Goal: Task Accomplishment & Management: Manage account settings

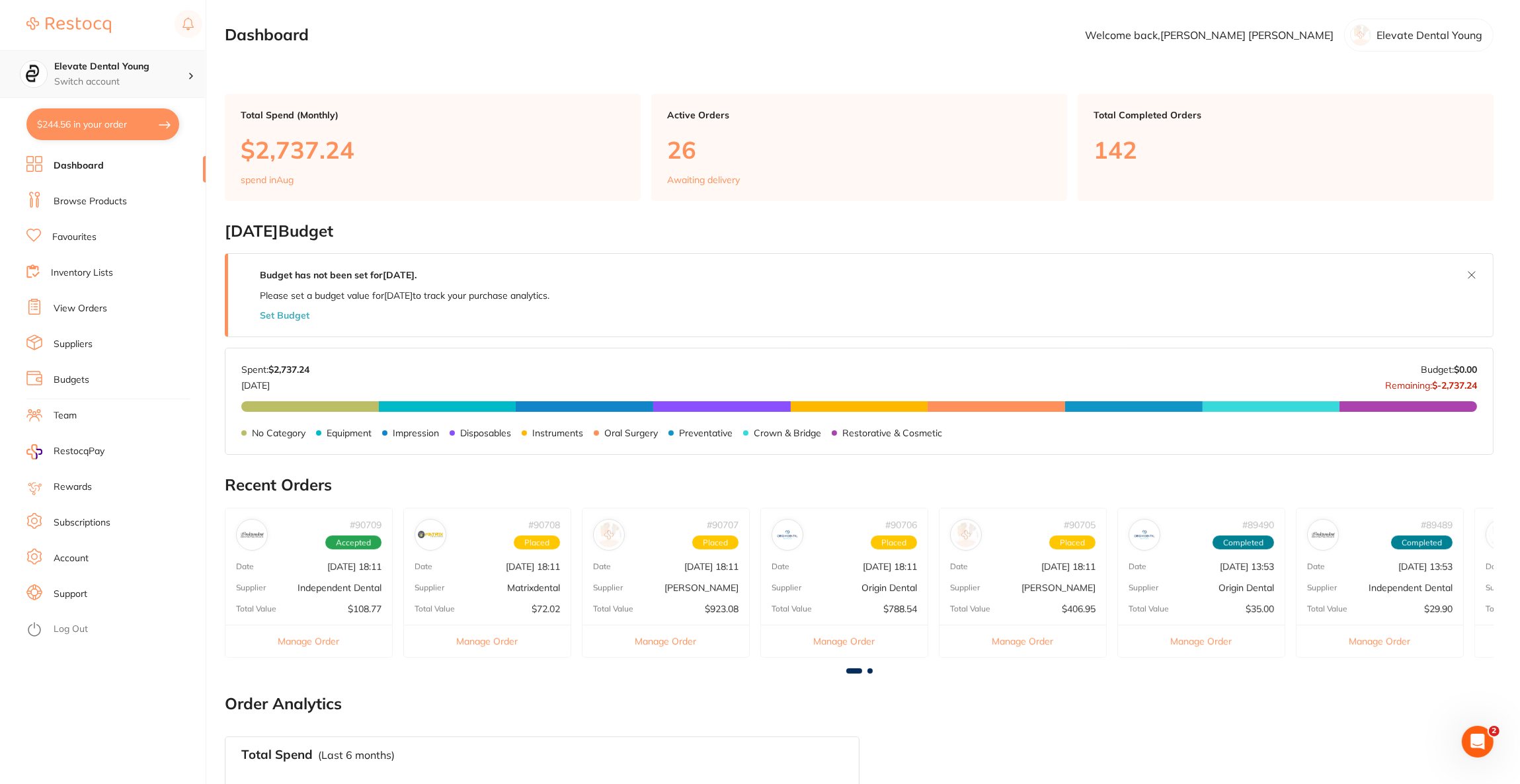
click at [168, 90] on div "Elevate Dental Young Switch account" at bounding box center [103, 74] width 205 height 47
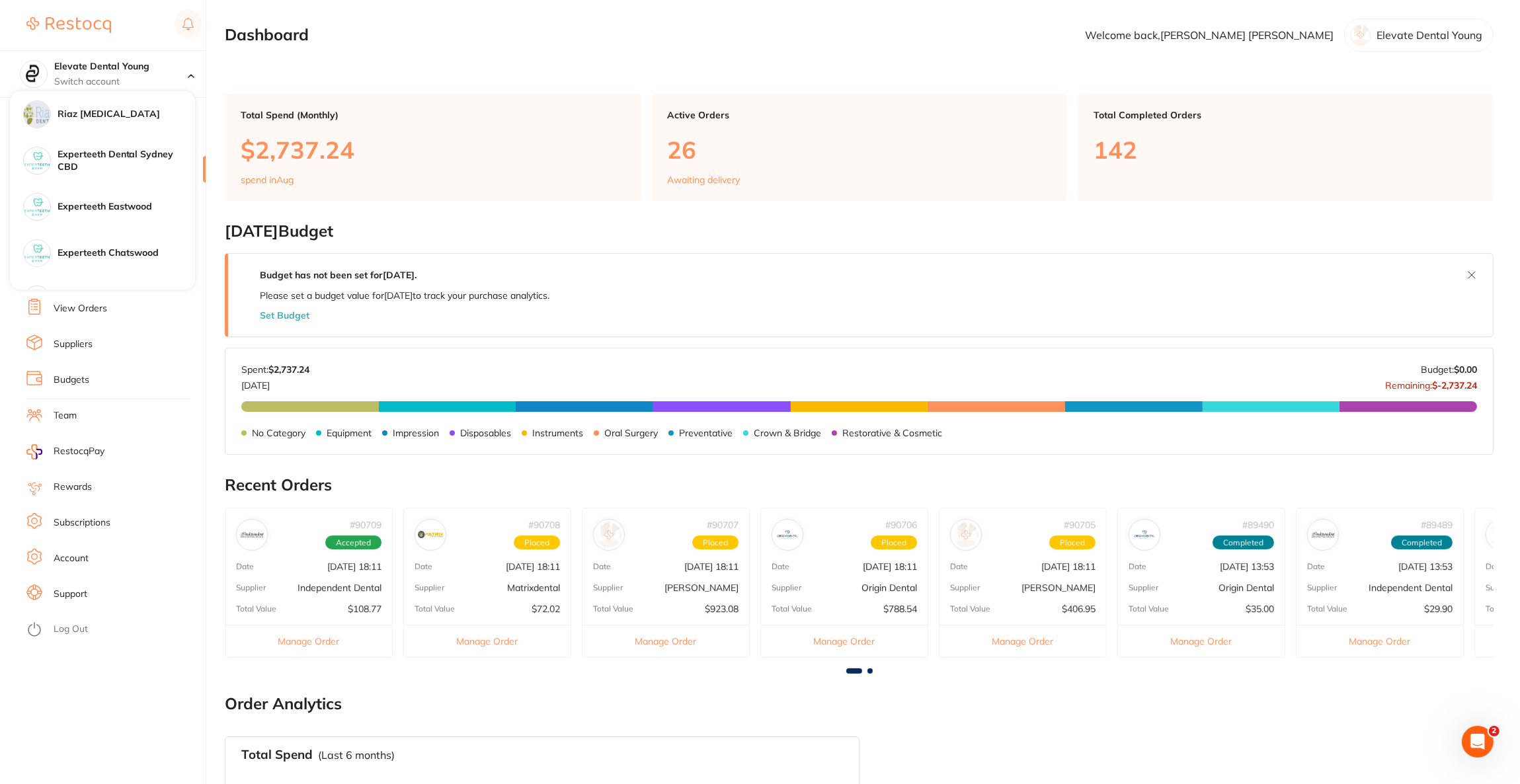
click at [402, 108] on div "Total Spend (Monthly) $2,737.24 spend in Aug" at bounding box center [432, 147] width 416 height 107
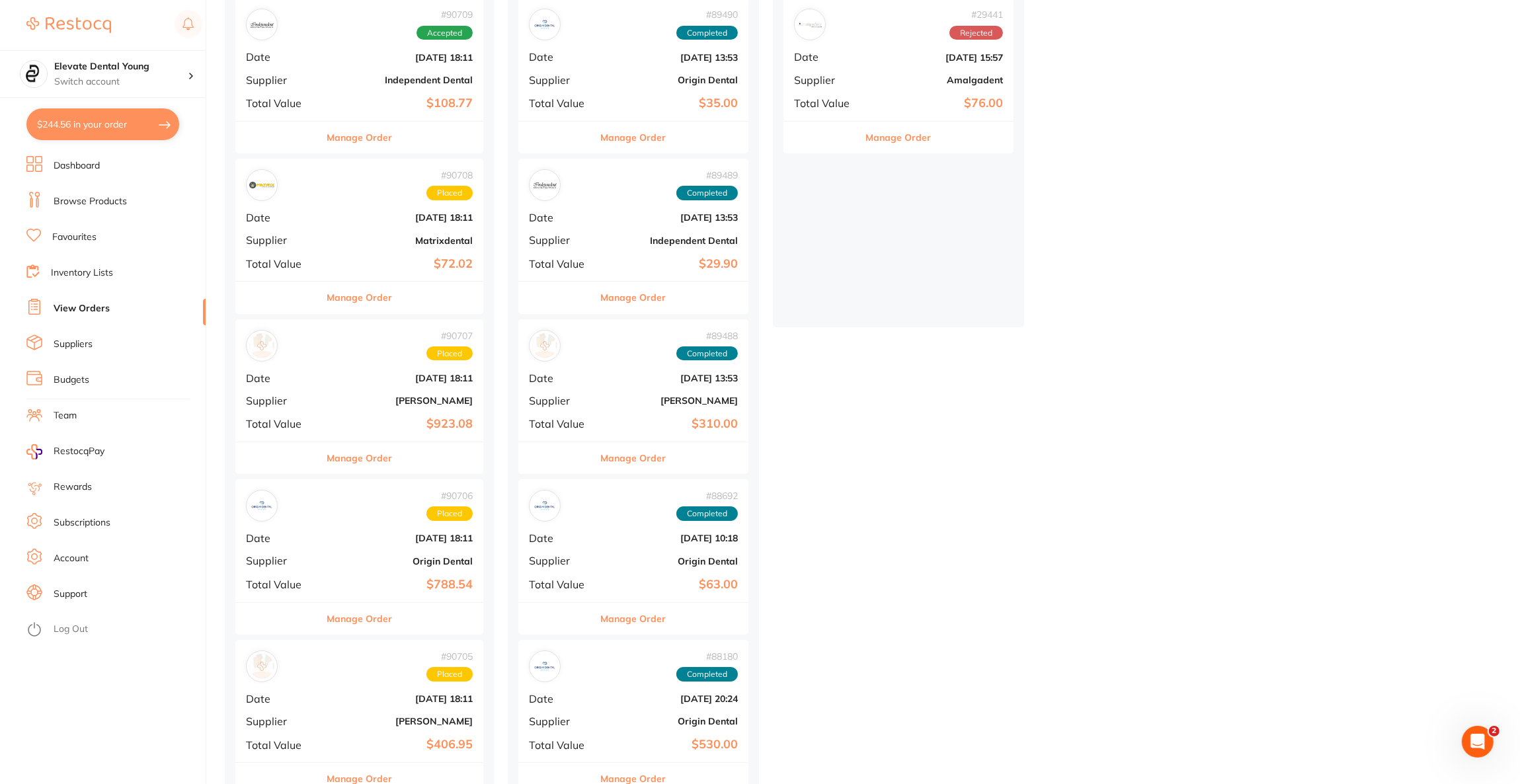
scroll to position [297, 0]
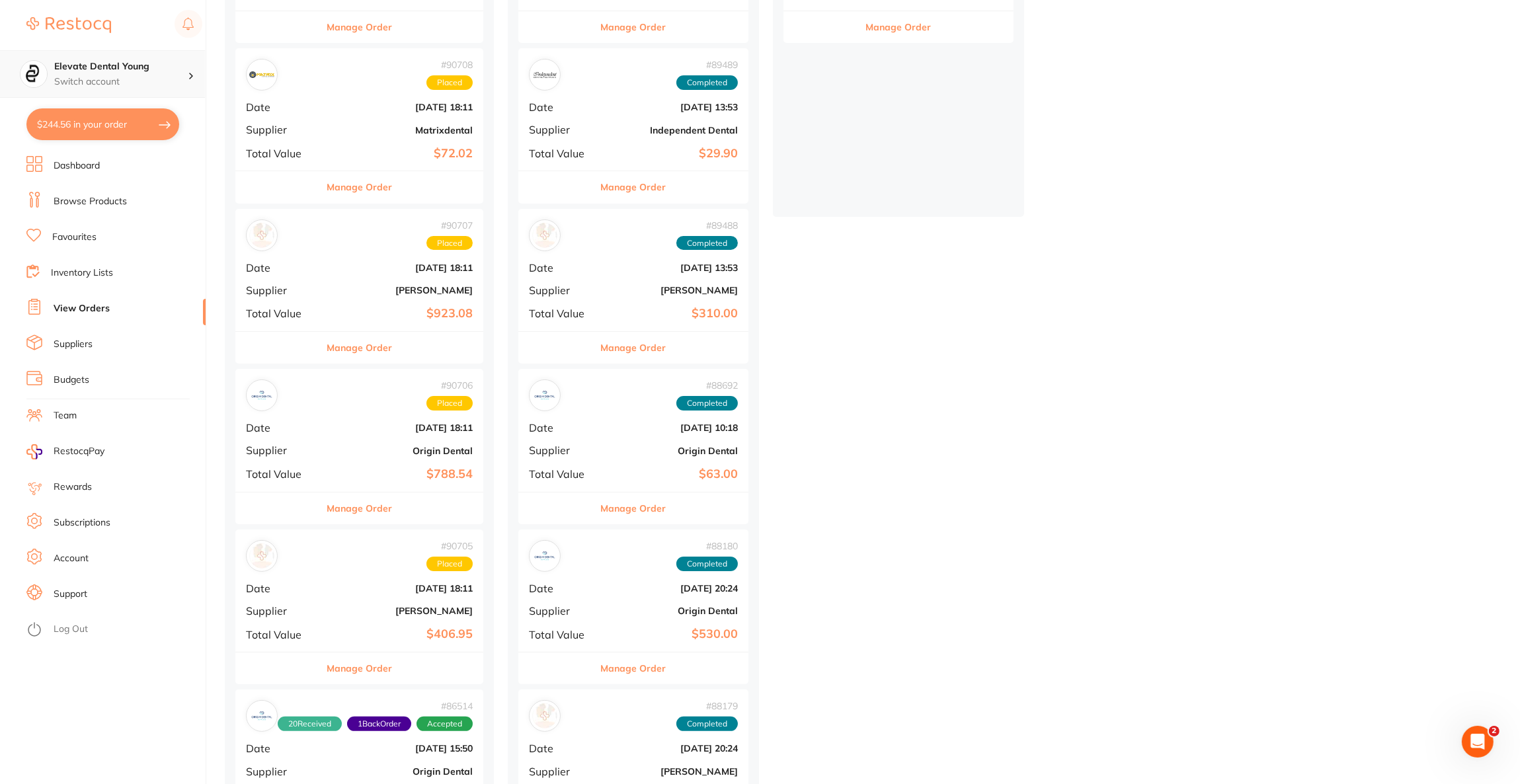
click at [143, 81] on p "Switch account" at bounding box center [121, 82] width 134 height 13
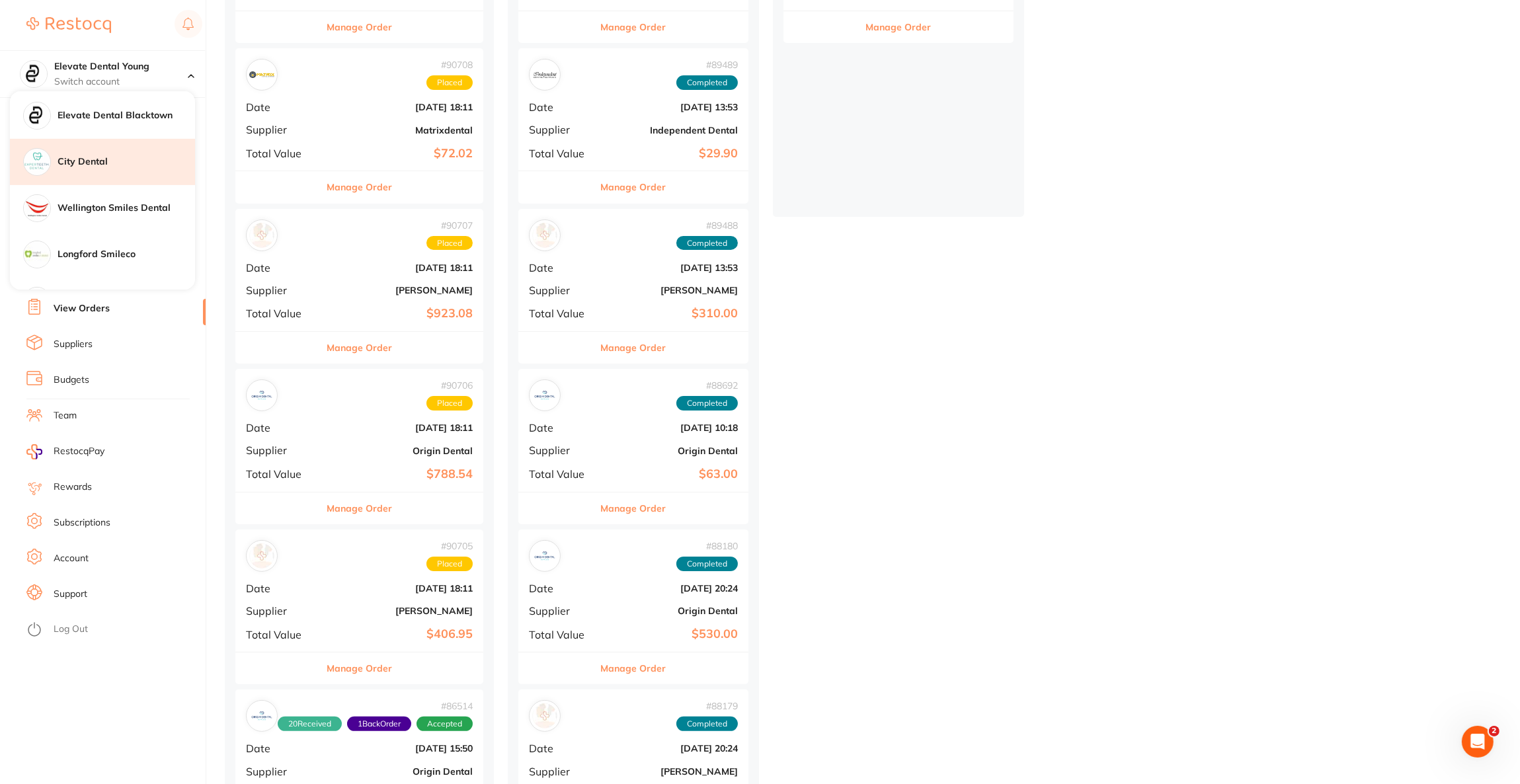
scroll to position [694, 0]
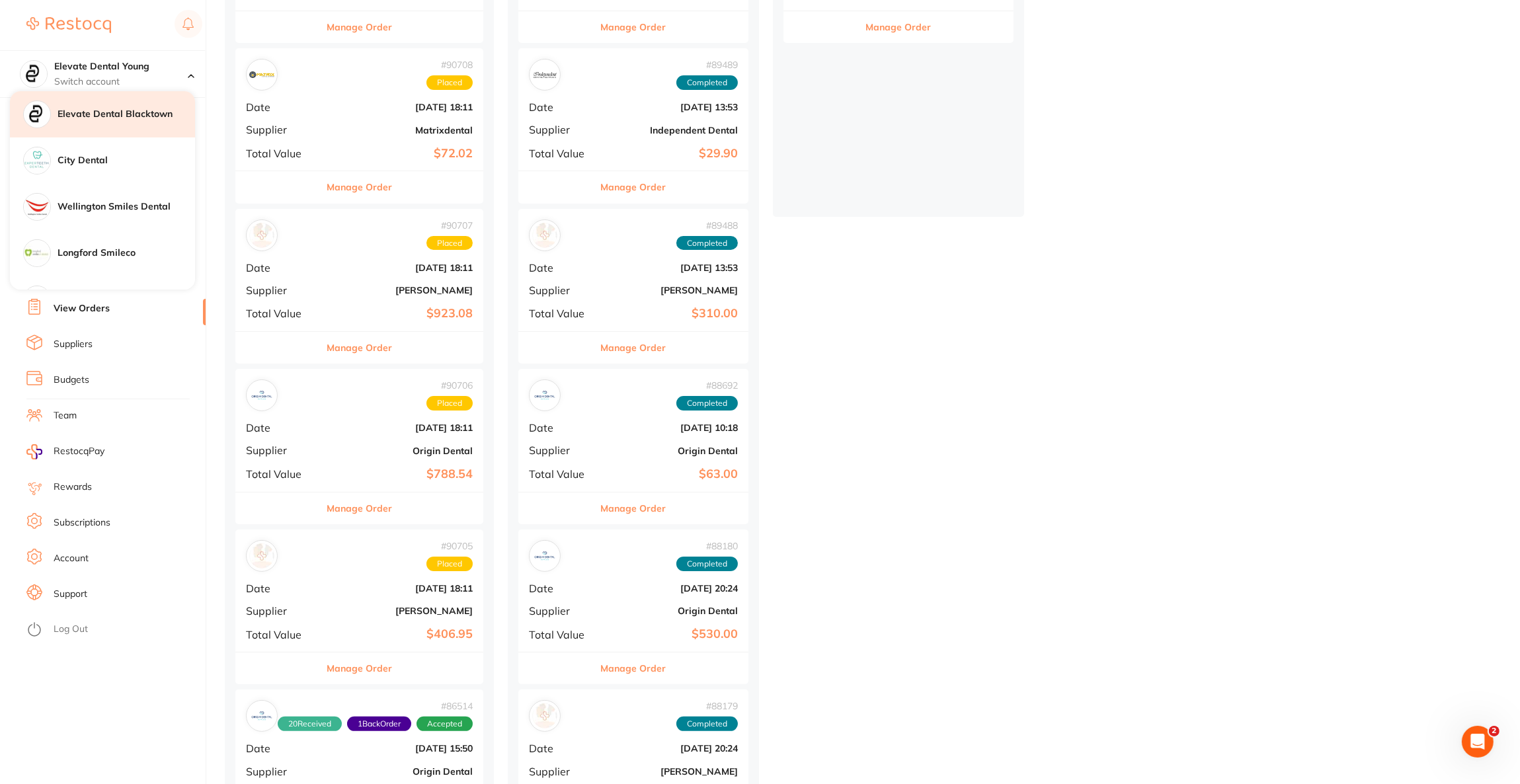
click at [157, 134] on div "Elevate Dental Blacktown" at bounding box center [102, 114] width 185 height 46
